Goal: Information Seeking & Learning: Stay updated

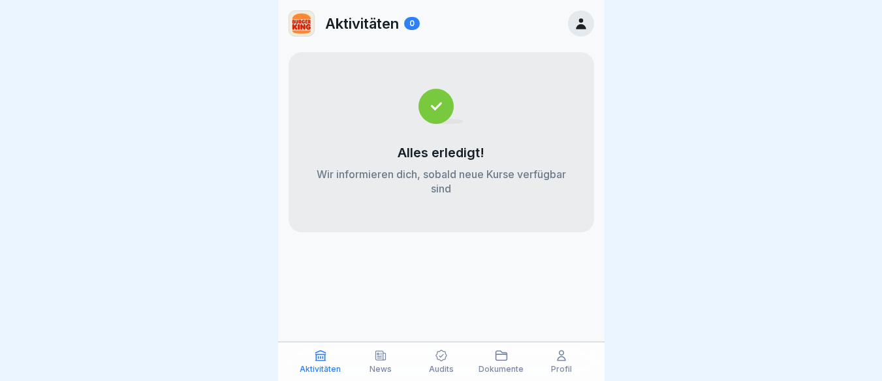
click at [380, 349] on icon at bounding box center [380, 355] width 13 height 13
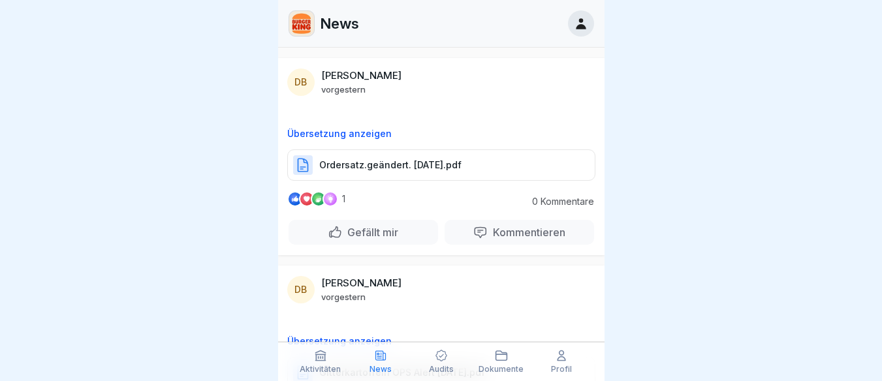
click at [493, 360] on div "Dokumente" at bounding box center [501, 361] width 54 height 25
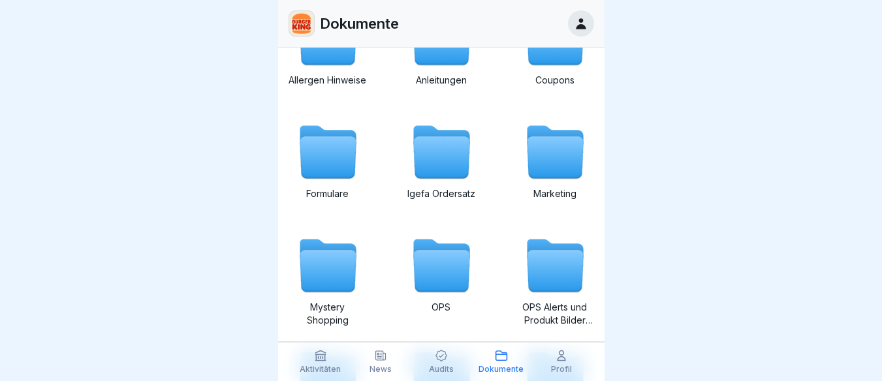
scroll to position [33, 0]
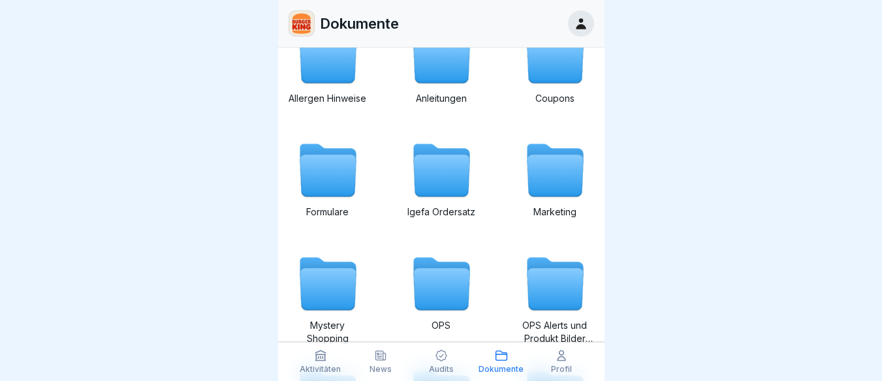
click at [328, 179] on icon at bounding box center [328, 176] width 56 height 42
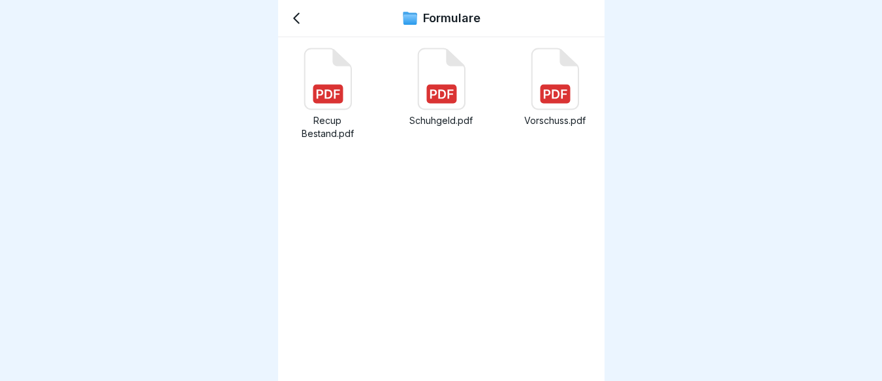
click at [540, 92] on rect at bounding box center [555, 94] width 30 height 19
click at [298, 18] on icon at bounding box center [296, 18] width 16 height 16
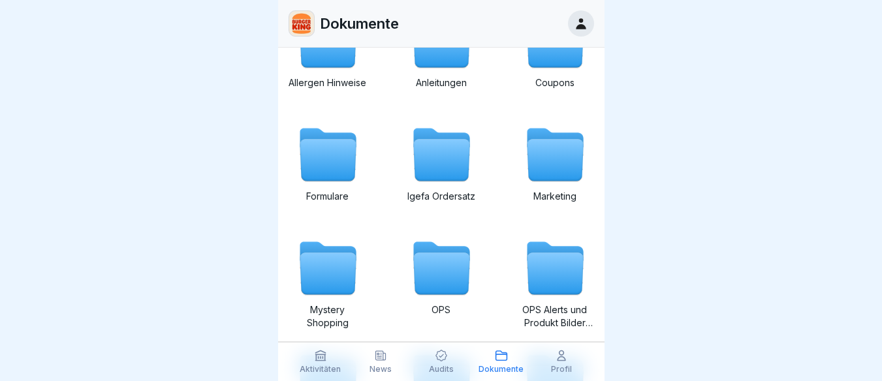
scroll to position [49, 0]
click at [328, 362] on div "Aktivitäten" at bounding box center [321, 361] width 54 height 25
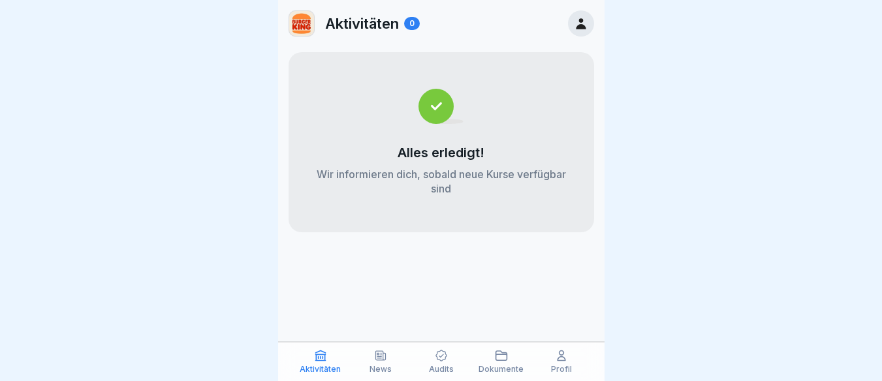
scroll to position [10, 0]
click at [372, 355] on div "News" at bounding box center [381, 361] width 54 height 25
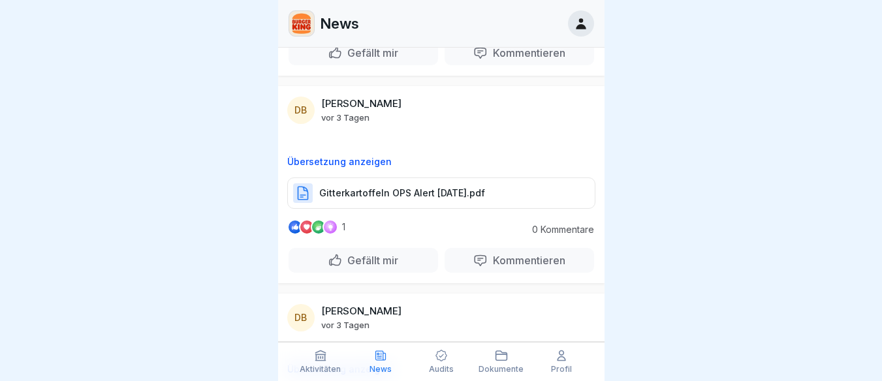
scroll to position [196, 0]
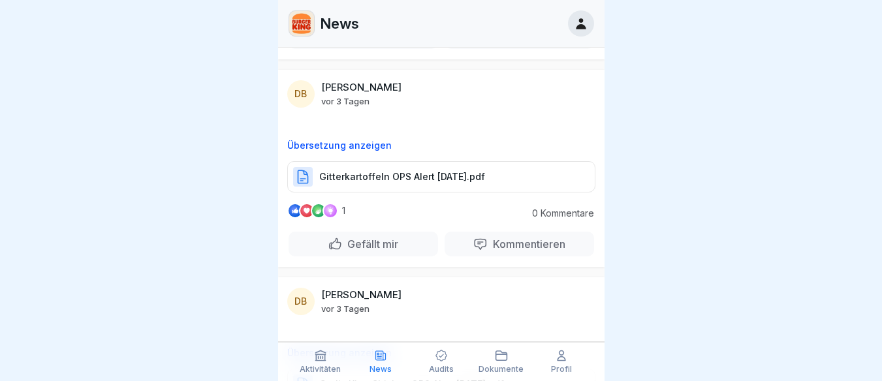
click at [363, 178] on p "Gitterkartoffeln OPS Alert [DATE].pdf" at bounding box center [402, 176] width 166 height 13
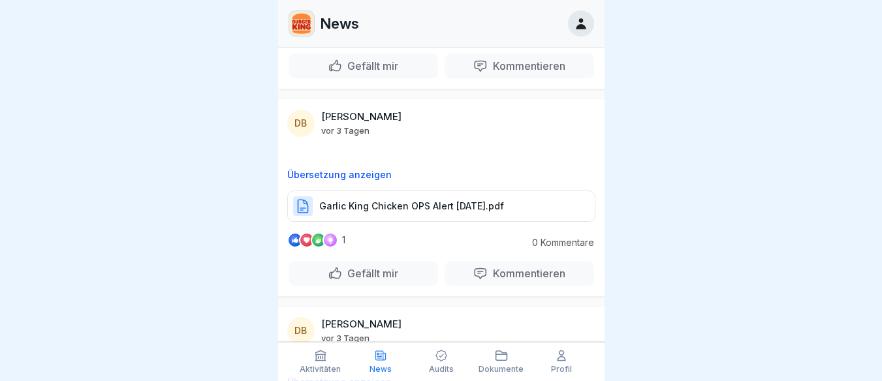
scroll to position [375, 0]
click at [427, 206] on p "Garlic King Chicken OPS Alert [DATE].pdf" at bounding box center [411, 204] width 185 height 13
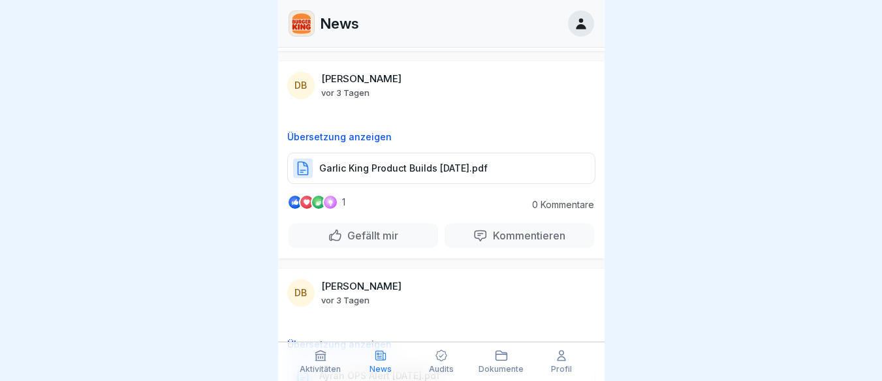
scroll to position [620, 0]
click at [397, 158] on div "Garlic King Product Builds [DATE].pdf" at bounding box center [441, 167] width 308 height 31
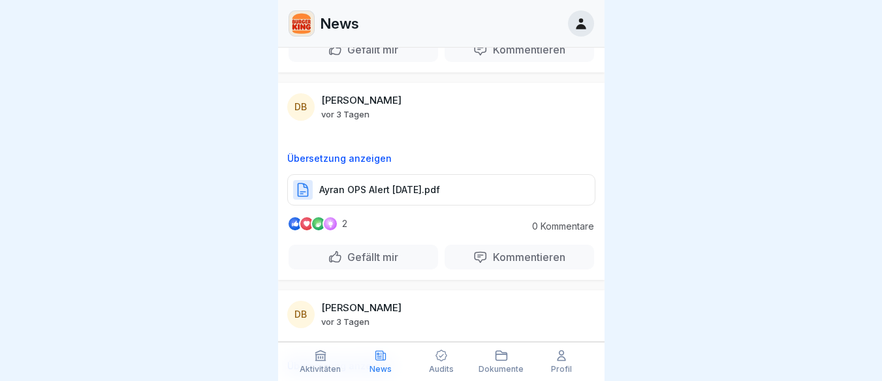
scroll to position [816, 0]
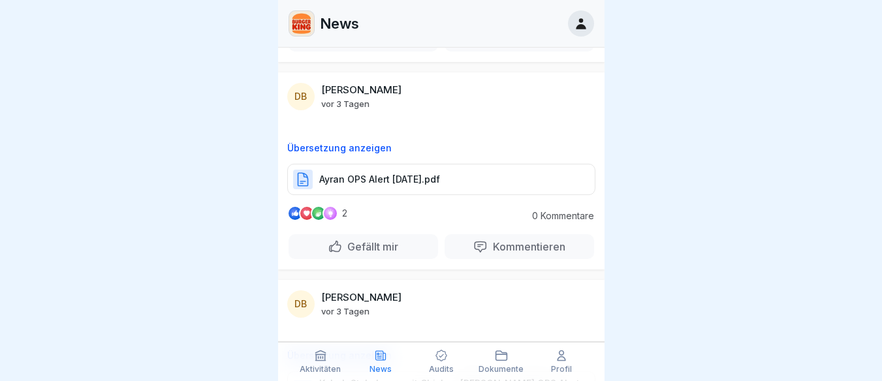
click at [373, 173] on p "Ayran OPS Alert [DATE].pdf" at bounding box center [379, 179] width 121 height 13
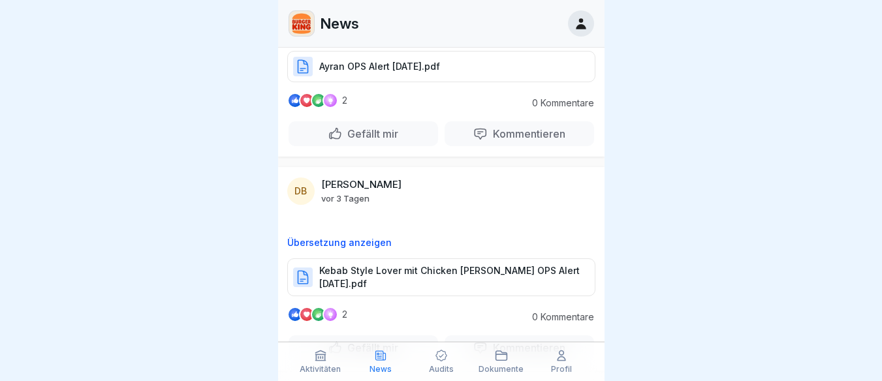
scroll to position [946, 0]
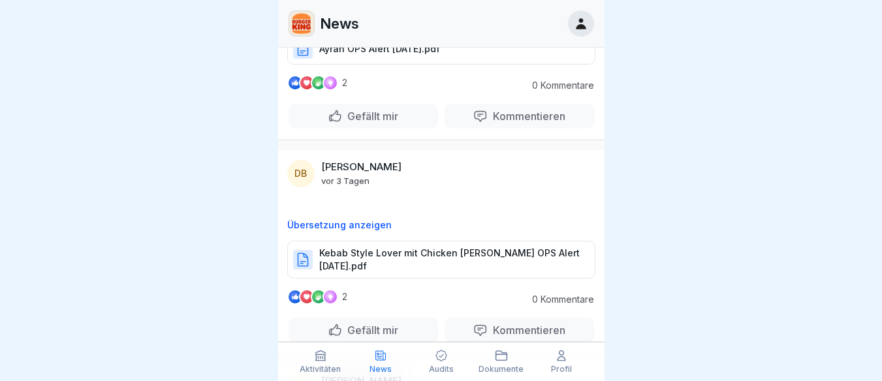
click at [383, 262] on p "Kebab Style Lover mit Chicken [PERSON_NAME] OPS Alert [DATE].pdf" at bounding box center [450, 260] width 262 height 26
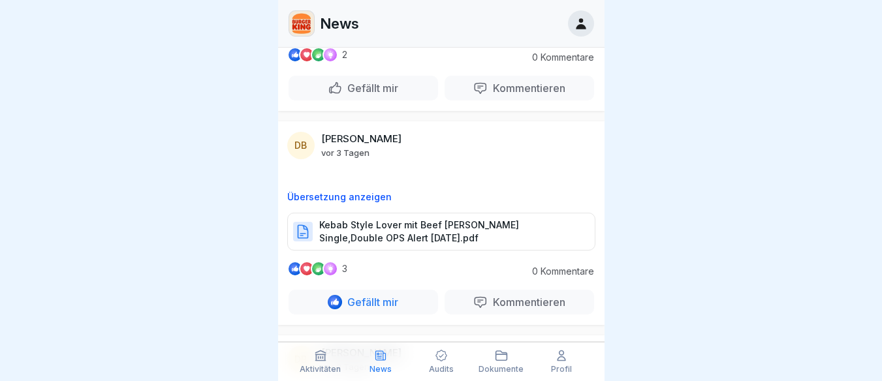
scroll to position [1207, 0]
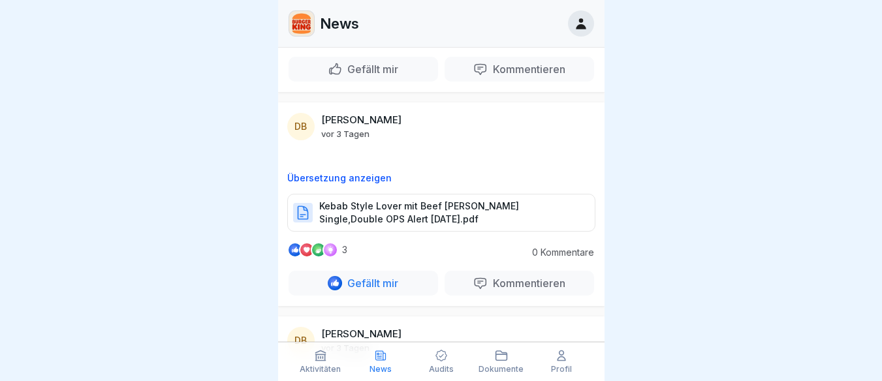
click at [426, 216] on p "Kebab Style Lover mit Beef [PERSON_NAME] Single,Double OPS Alert [DATE].pdf" at bounding box center [450, 213] width 262 height 26
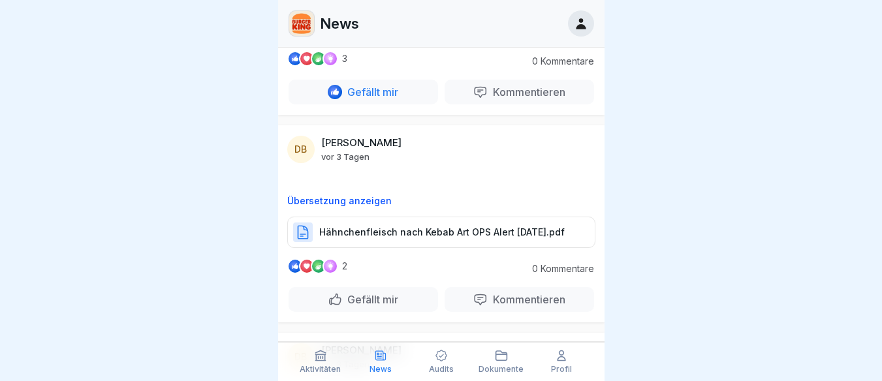
scroll to position [1403, 0]
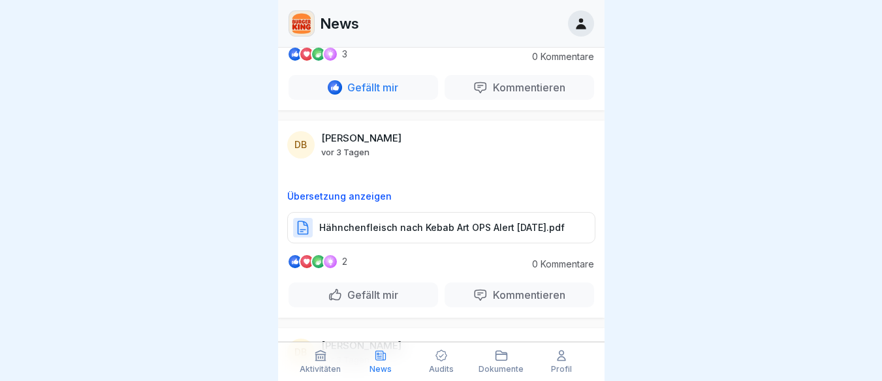
click at [416, 222] on p "Hähnchenfleisch nach Kebab Art OPS Alert [DATE].pdf" at bounding box center [441, 227] width 245 height 13
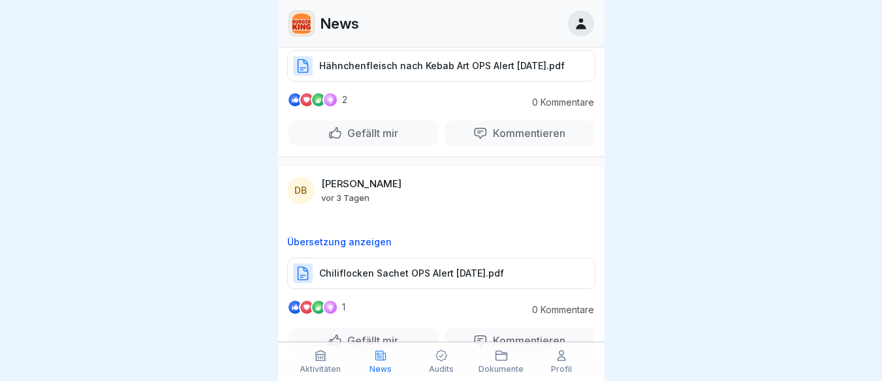
scroll to position [1566, 0]
click at [414, 270] on p "Chiliflocken Sachet OPS Alert [DATE].pdf" at bounding box center [411, 272] width 185 height 13
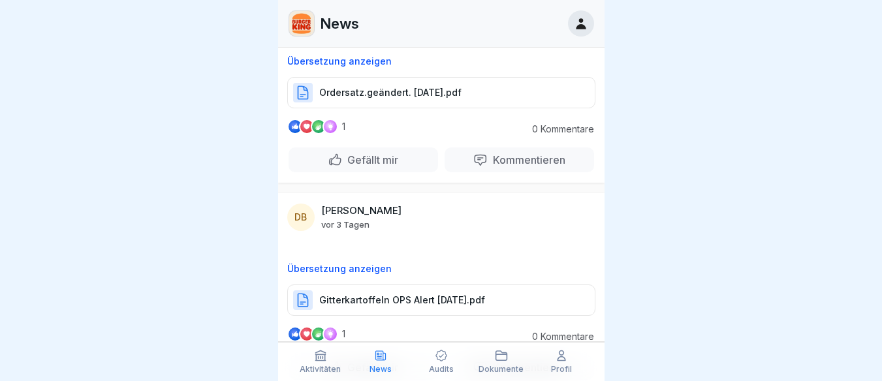
scroll to position [0, 0]
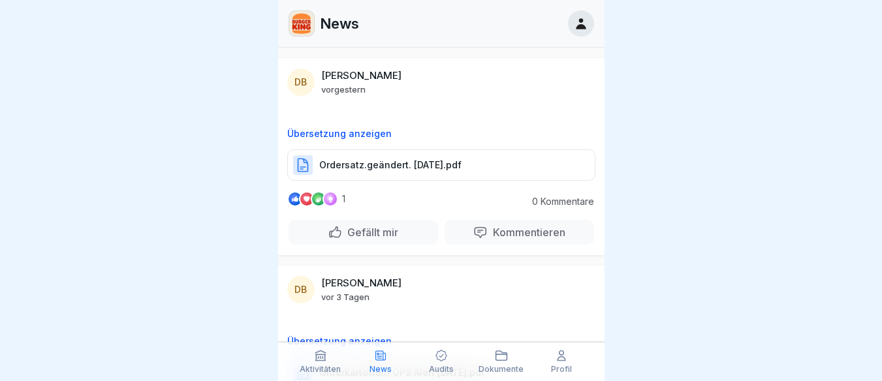
click at [421, 166] on p "Ordersatz.geändert. [DATE].pdf" at bounding box center [390, 165] width 142 height 13
